Goal: Check status: Check status

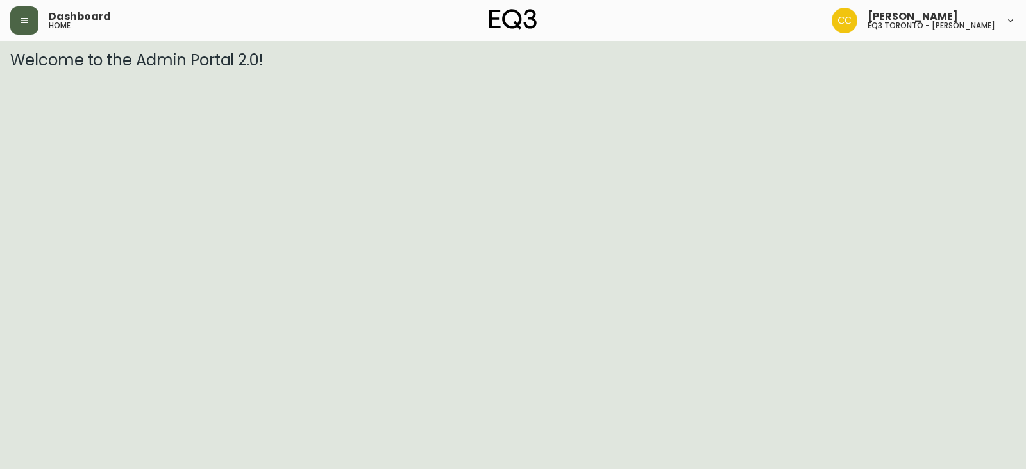
click at [21, 24] on icon "button" at bounding box center [24, 20] width 10 height 10
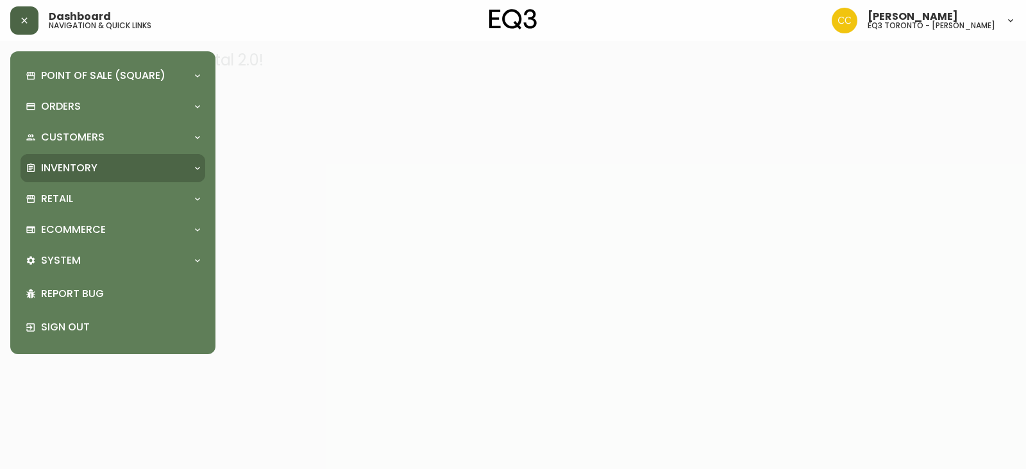
click at [137, 167] on div "Inventory" at bounding box center [107, 168] width 162 height 14
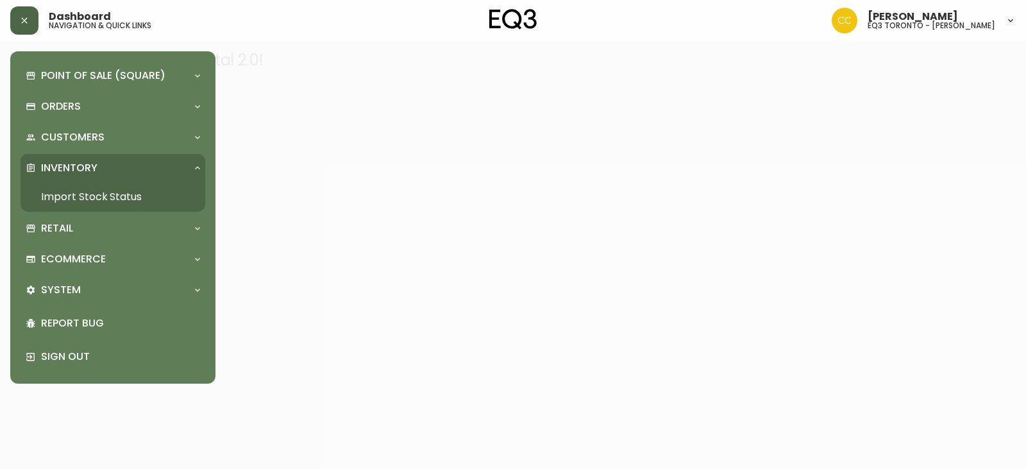
click at [135, 195] on link "Import Stock Status" at bounding box center [113, 196] width 185 height 29
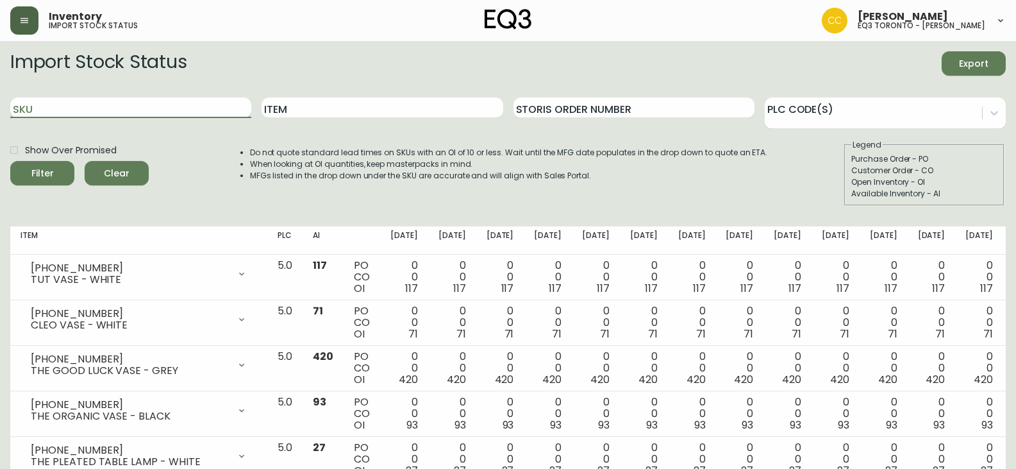
paste input "[PHONE_NUMBER]"
type input "[PHONE_NUMBER]"
click at [10, 161] on button "Filter" at bounding box center [42, 173] width 64 height 24
